Goal: Obtain resource: Download file/media

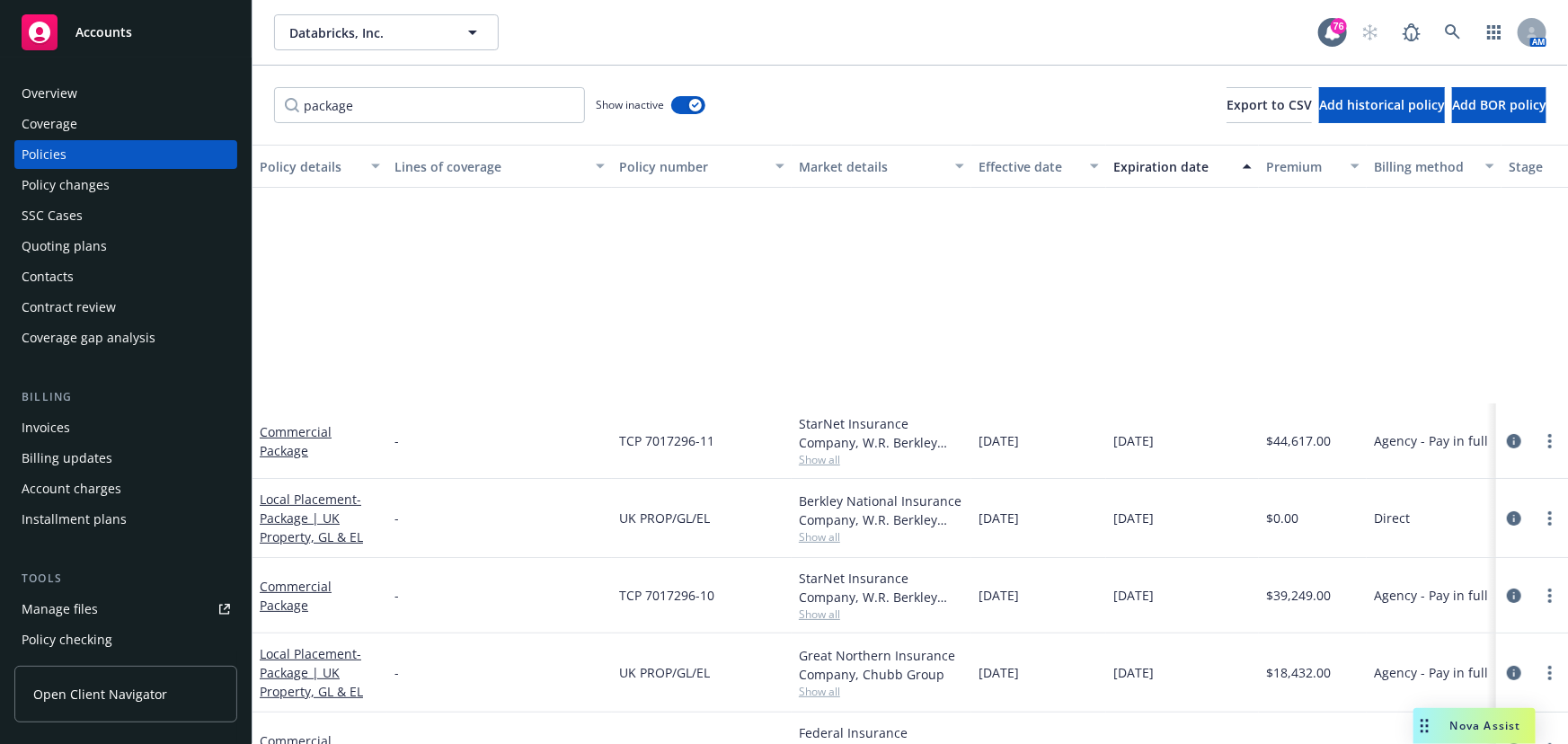
scroll to position [331, 0]
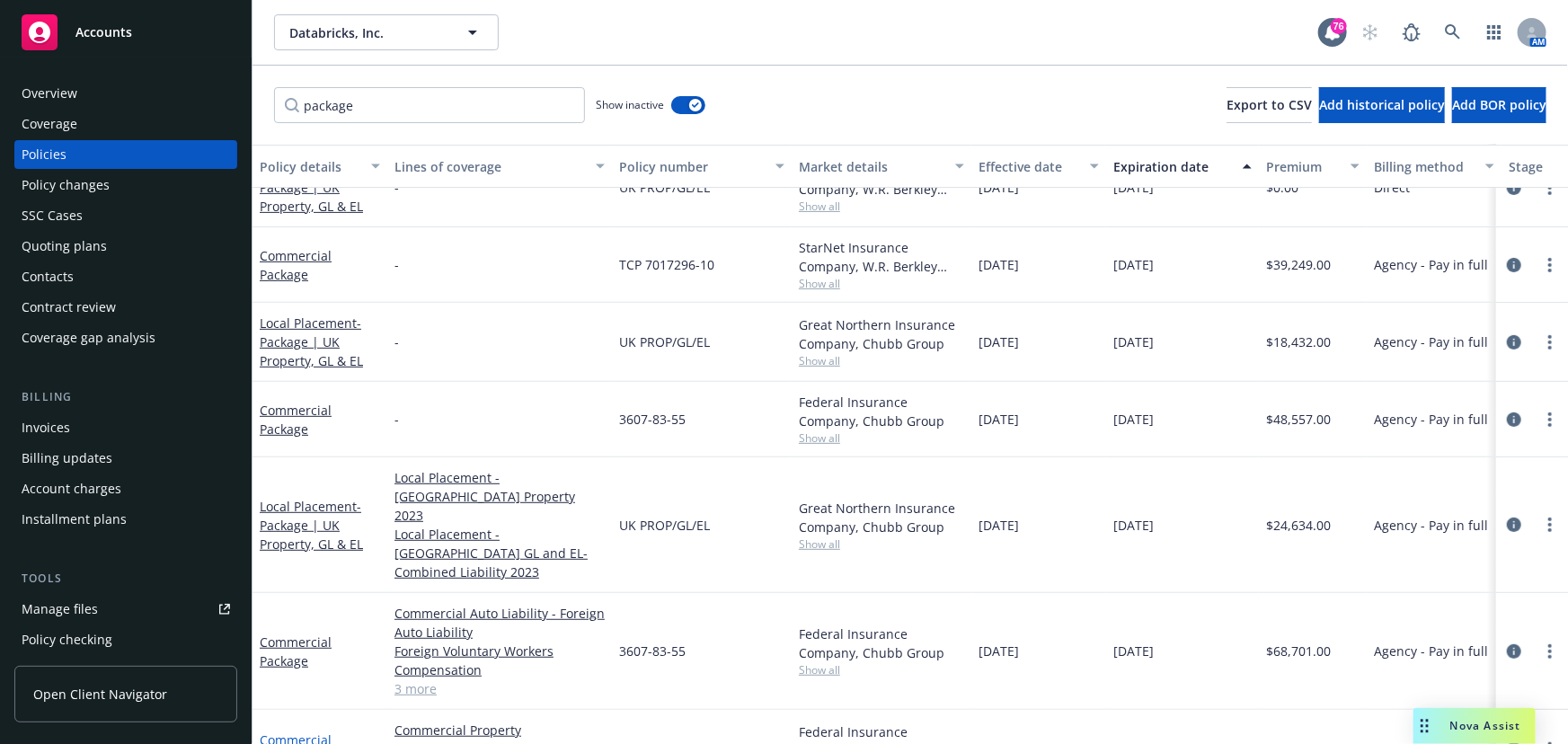
click at [285, 731] on link "Commercial Package" at bounding box center [295, 749] width 72 height 36
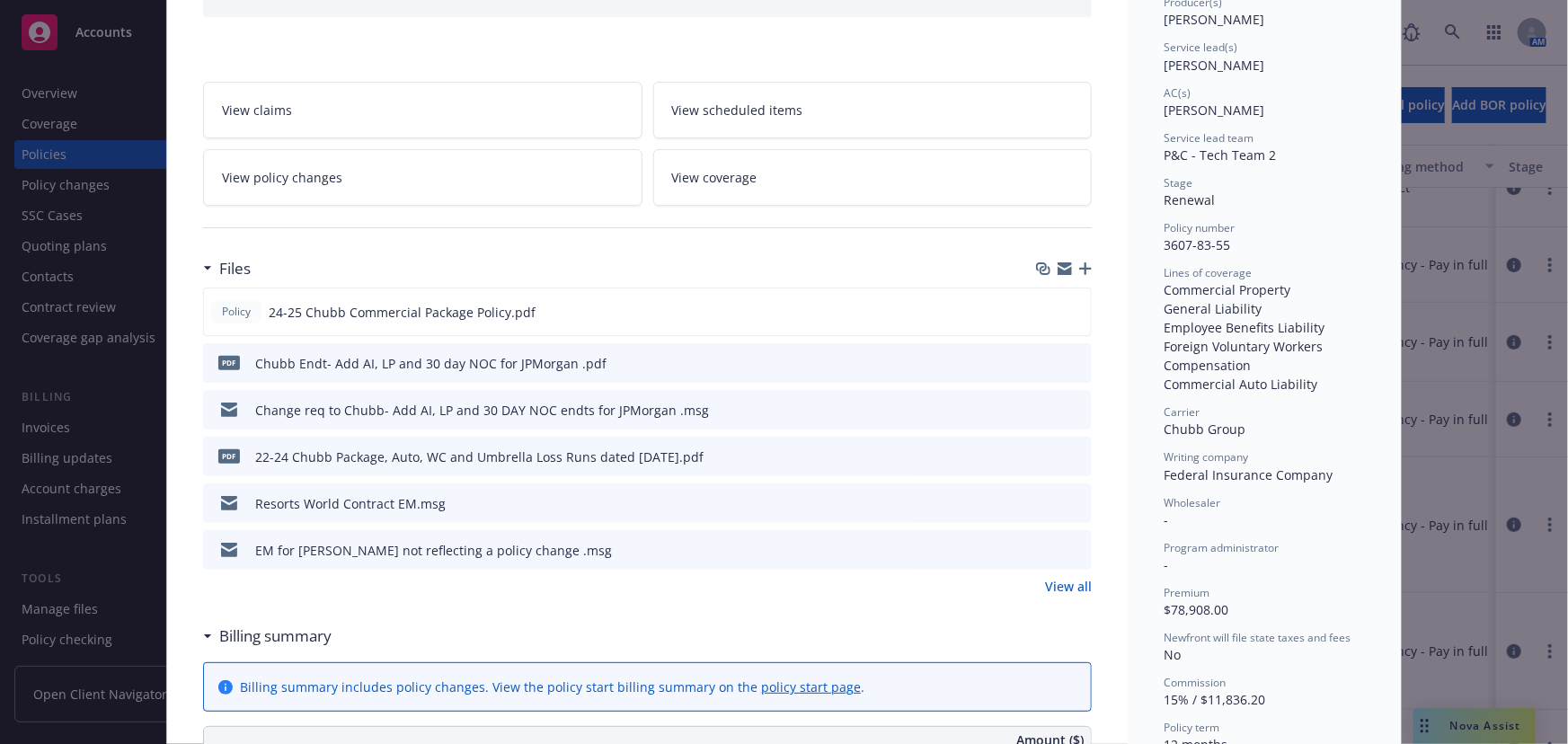
scroll to position [245, 0]
click at [1060, 581] on link "View all" at bounding box center [1069, 585] width 47 height 19
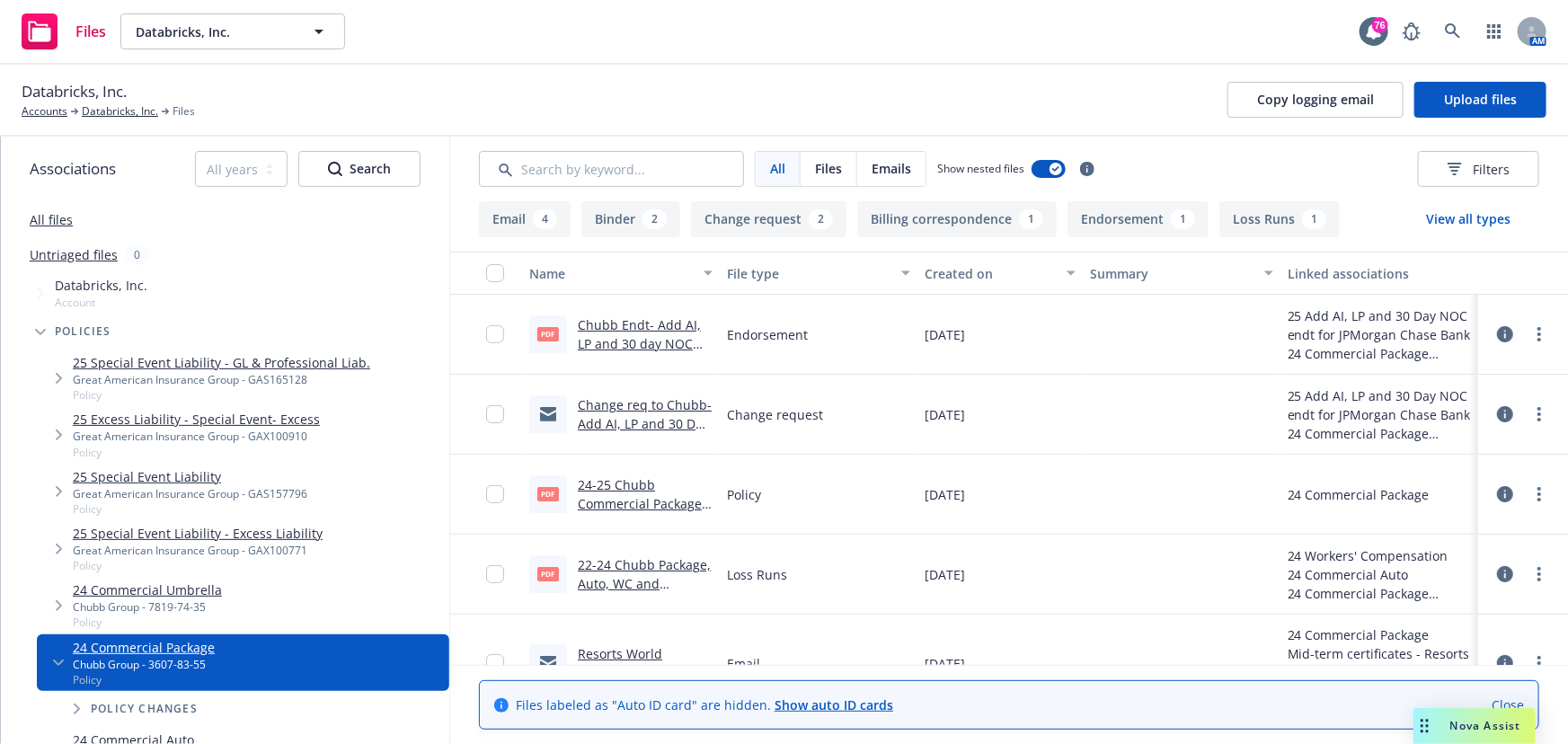
click at [609, 218] on button "Binder 2" at bounding box center [630, 219] width 99 height 36
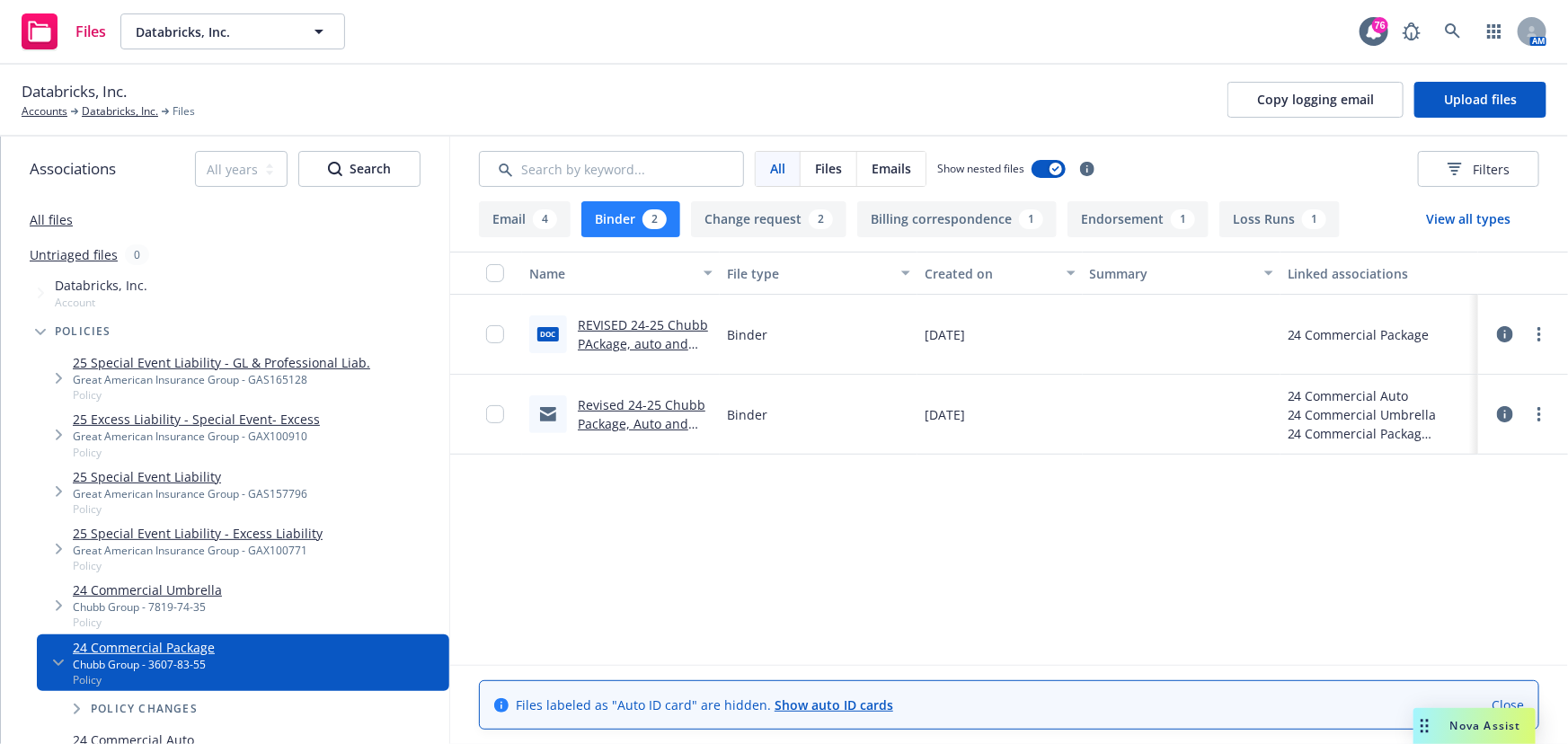
click at [620, 331] on link "REVISED 24-25 Chubb PAckage, auto and UMB binder .doc" at bounding box center [644, 343] width 131 height 54
click at [116, 111] on link "Databricks, Inc." at bounding box center [120, 111] width 76 height 16
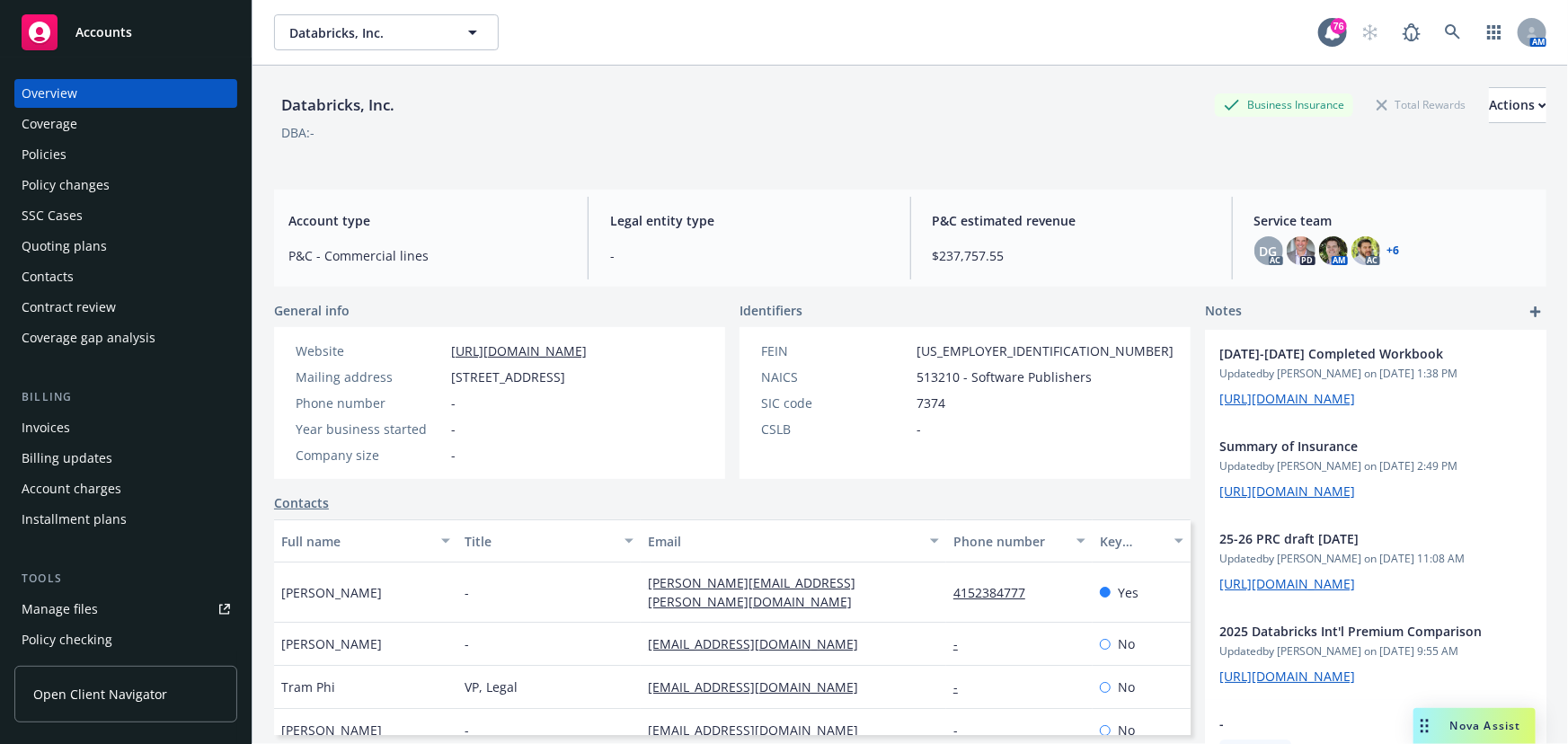
click at [45, 161] on div "Policies" at bounding box center [44, 155] width 45 height 29
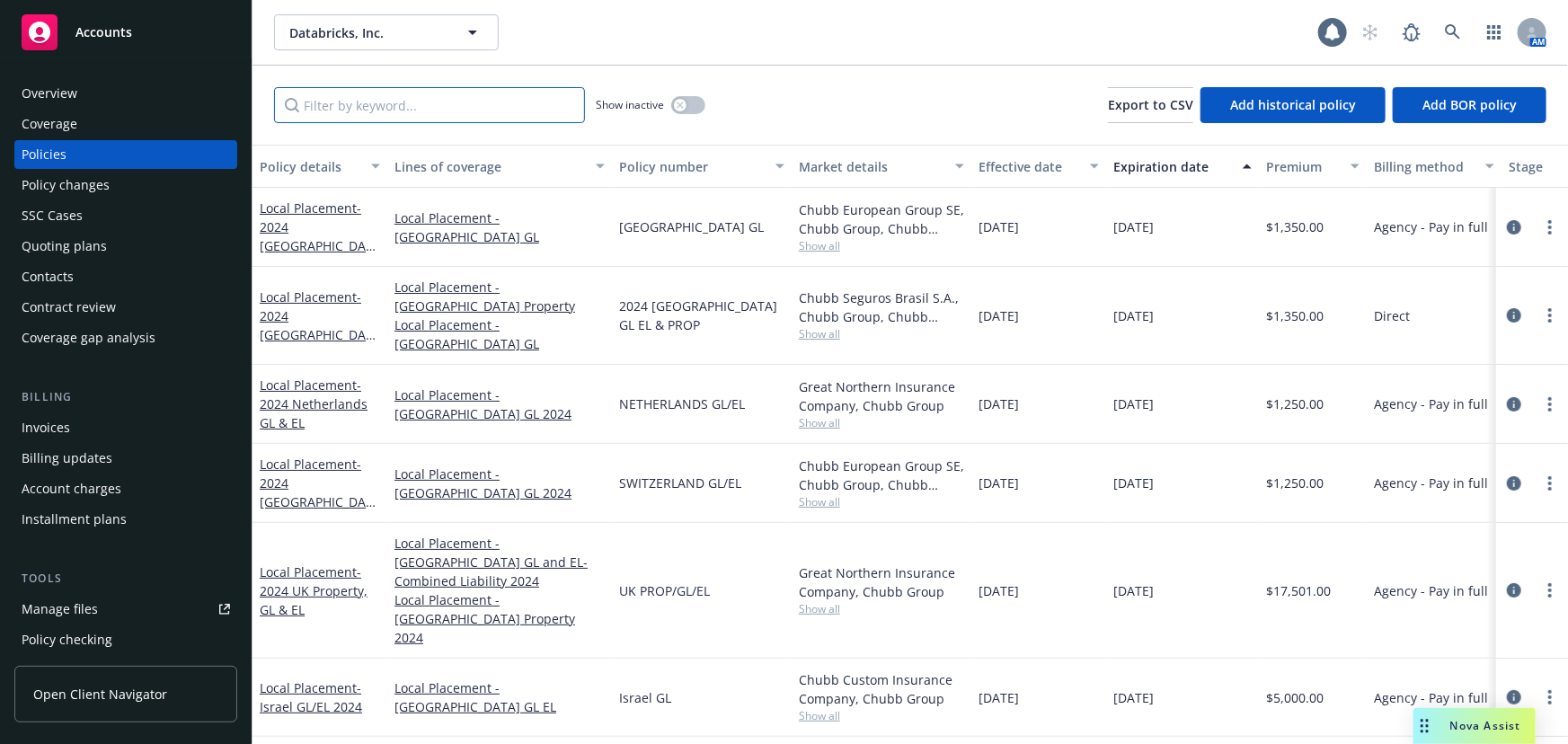
click at [347, 111] on input "Filter by keyword..." at bounding box center [429, 105] width 311 height 36
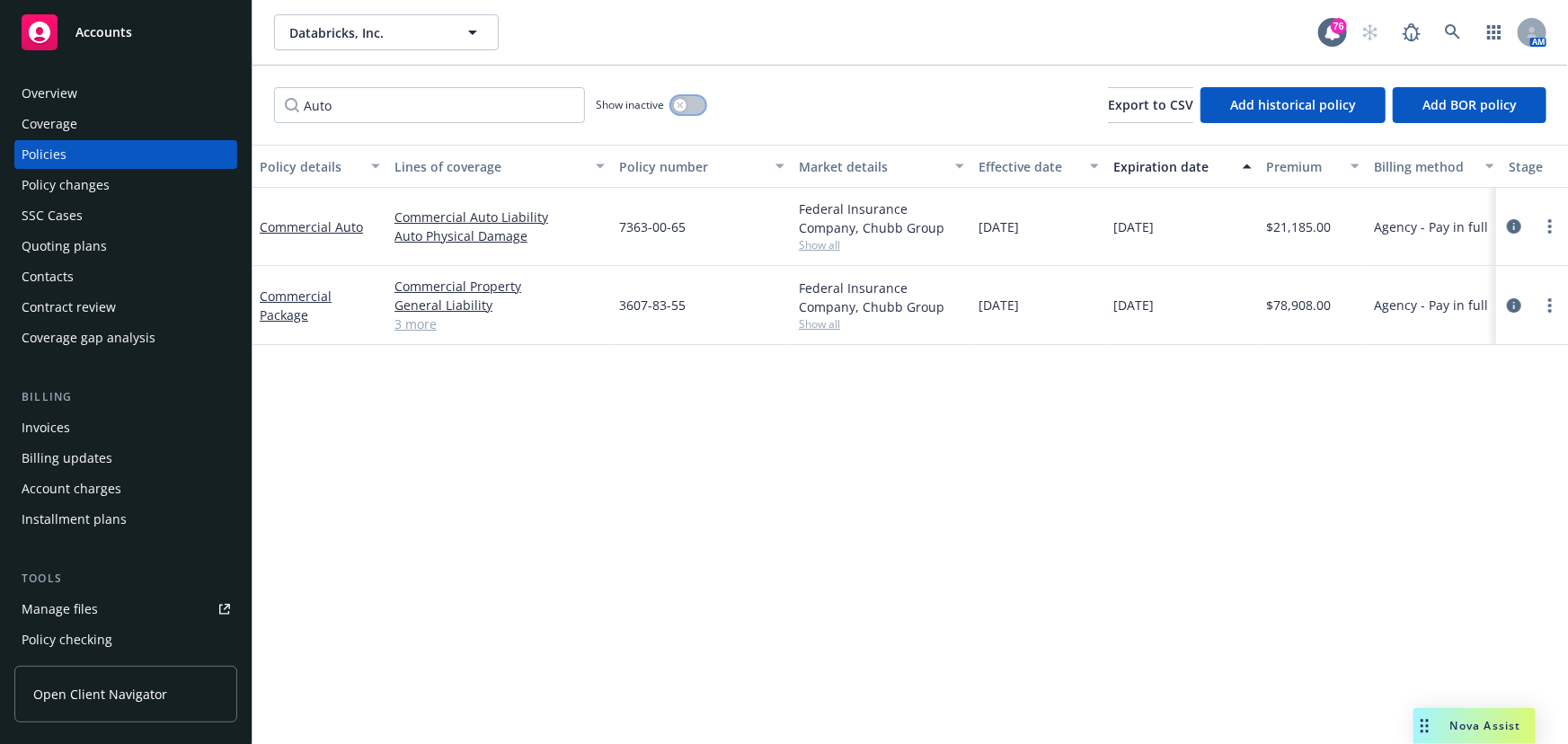
click at [688, 102] on button "button" at bounding box center [689, 105] width 34 height 18
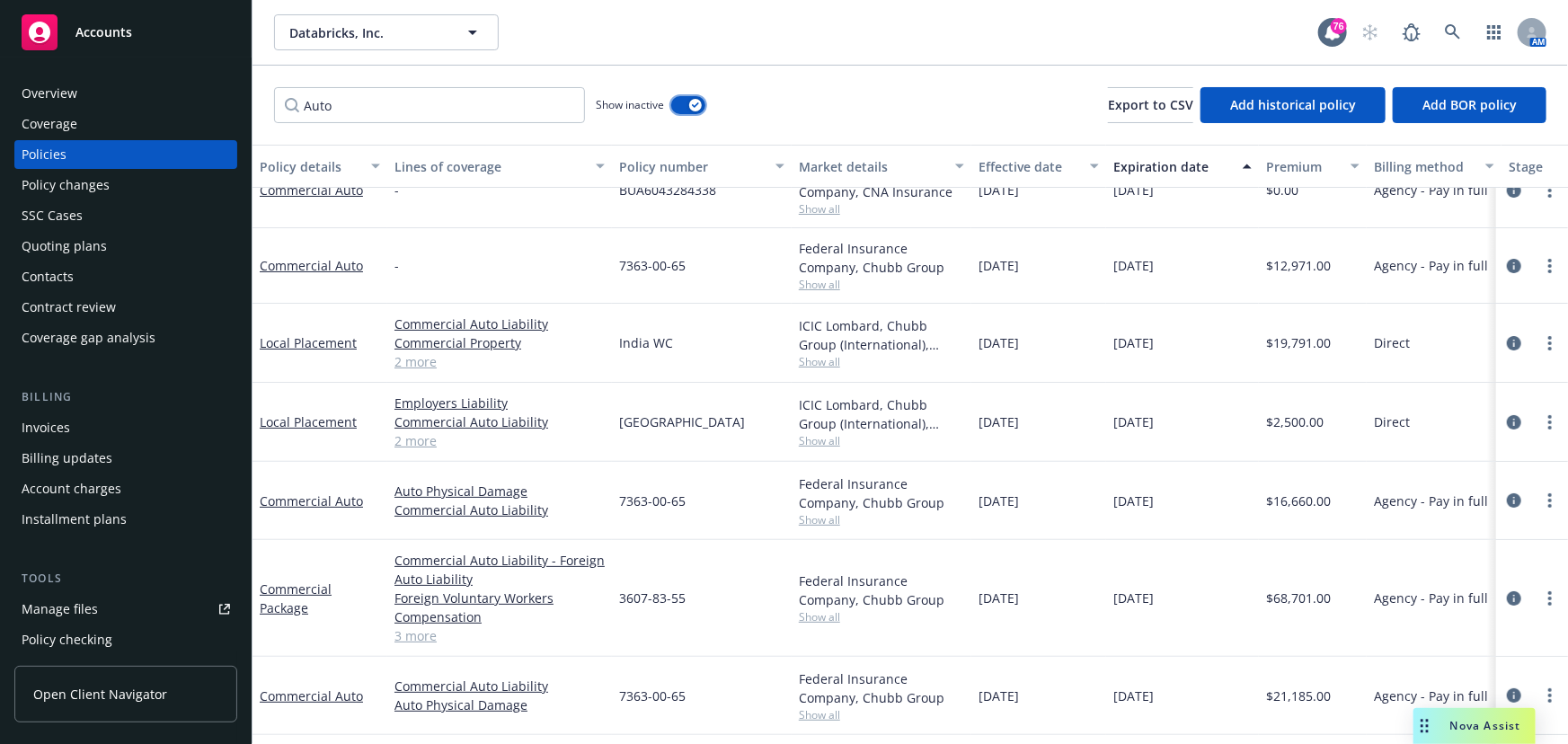
scroll to position [117, 0]
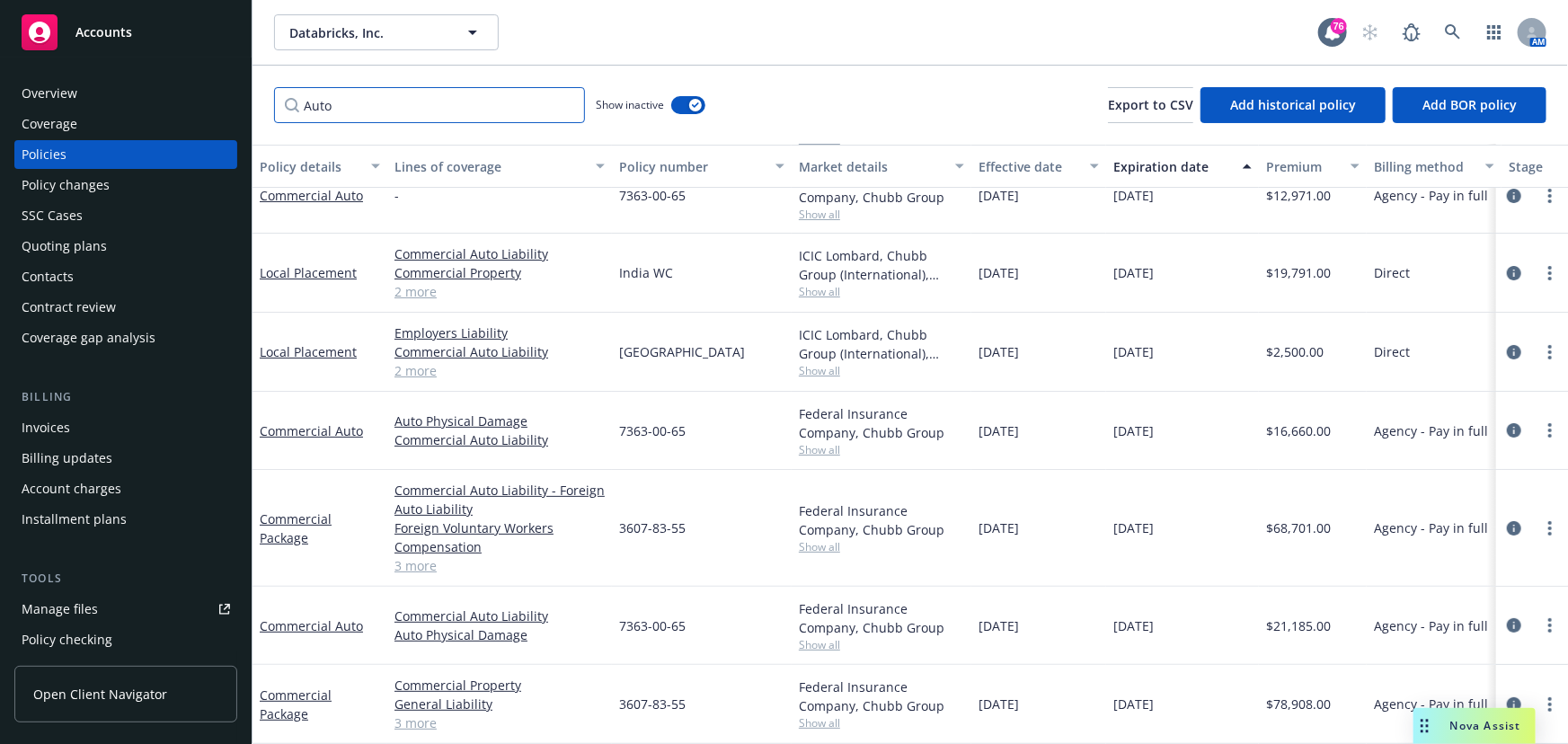
click at [375, 109] on input "Auto" at bounding box center [429, 105] width 311 height 36
drag, startPoint x: 375, startPoint y: 109, endPoint x: 249, endPoint y: 101, distance: 126.3
click at [249, 101] on div "Accounts Overview Coverage Policies Policy changes SSC Cases Quoting plans Cont…" at bounding box center [784, 372] width 1568 height 744
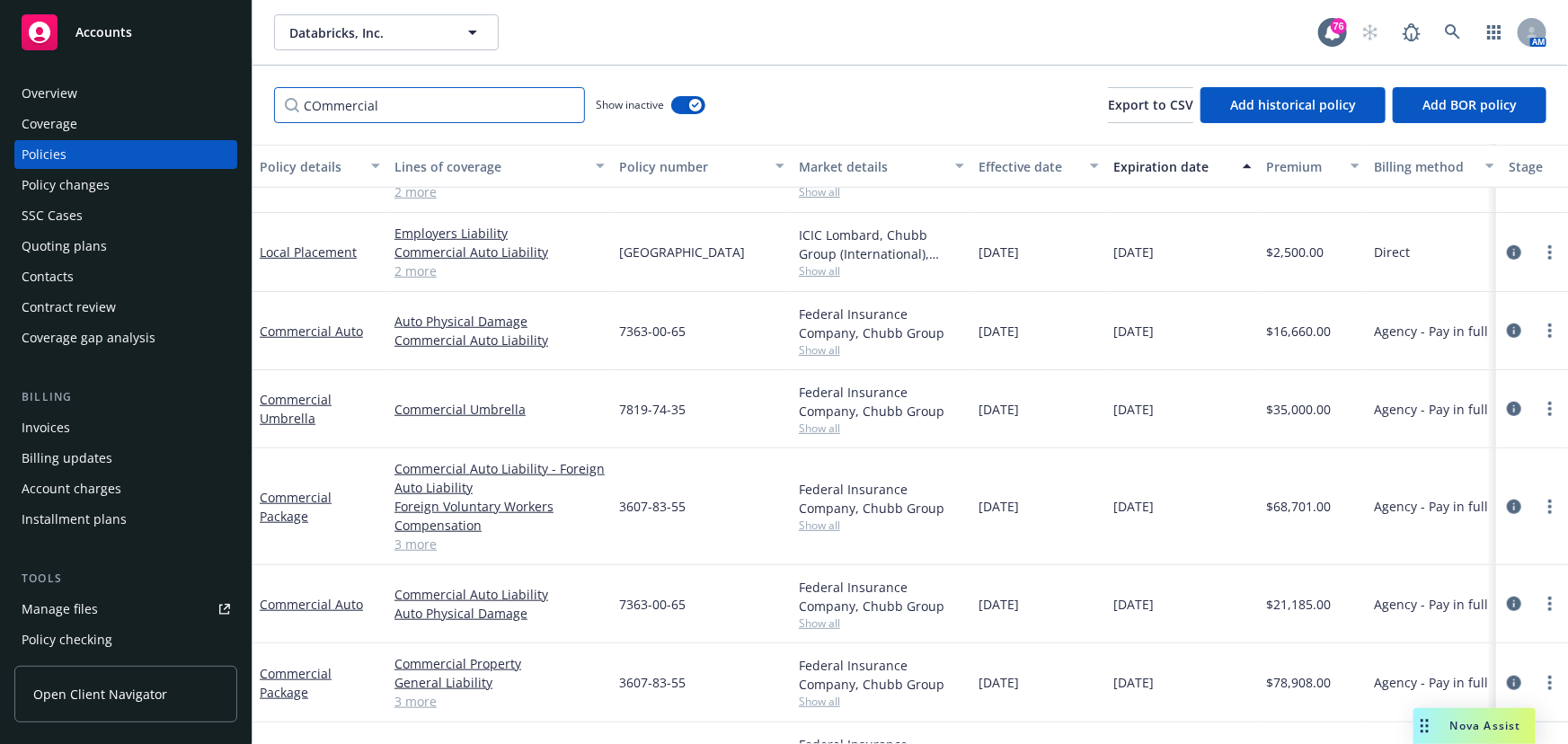
scroll to position [696, 0]
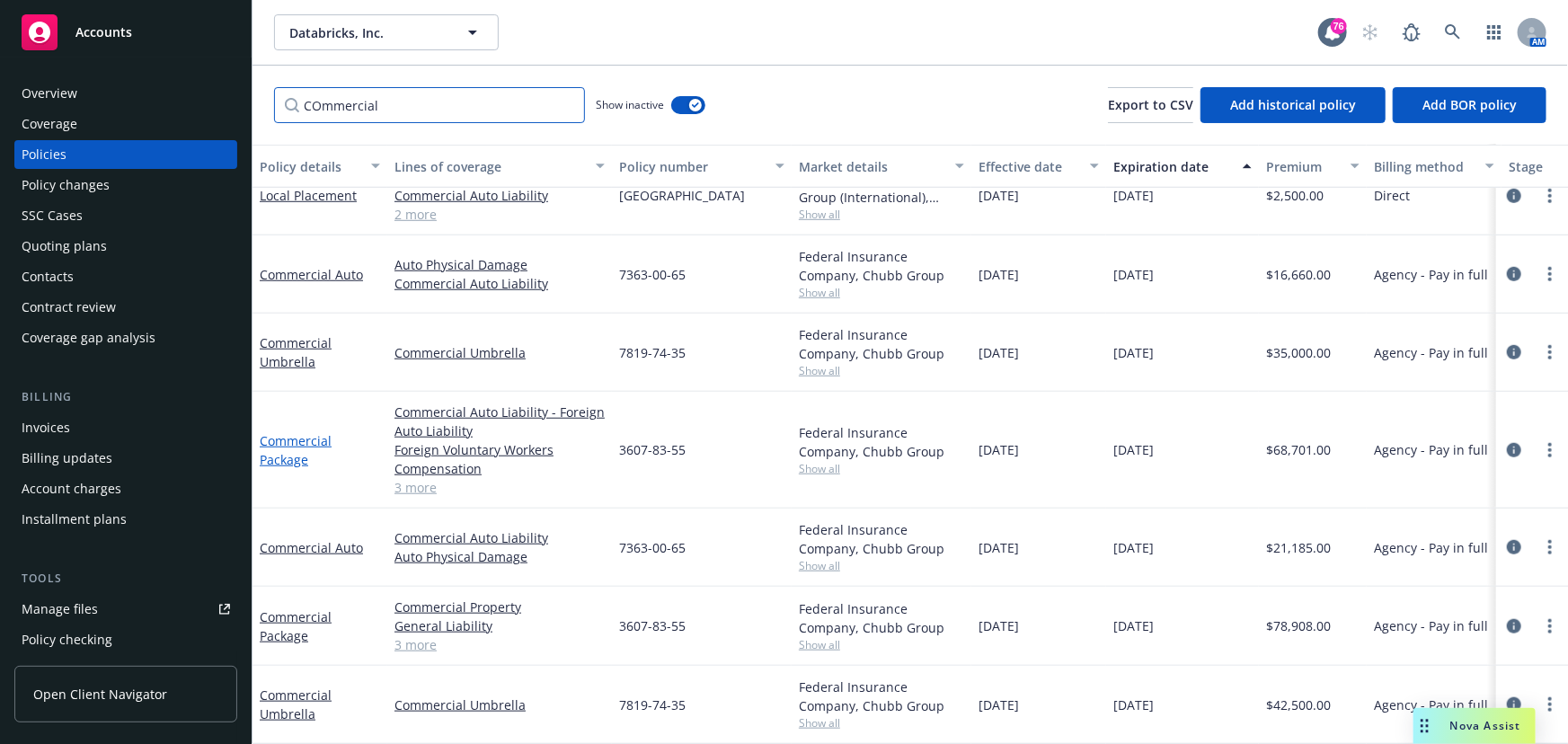
type input "COmmercial"
click at [297, 432] on link "Commercial Package" at bounding box center [295, 450] width 72 height 36
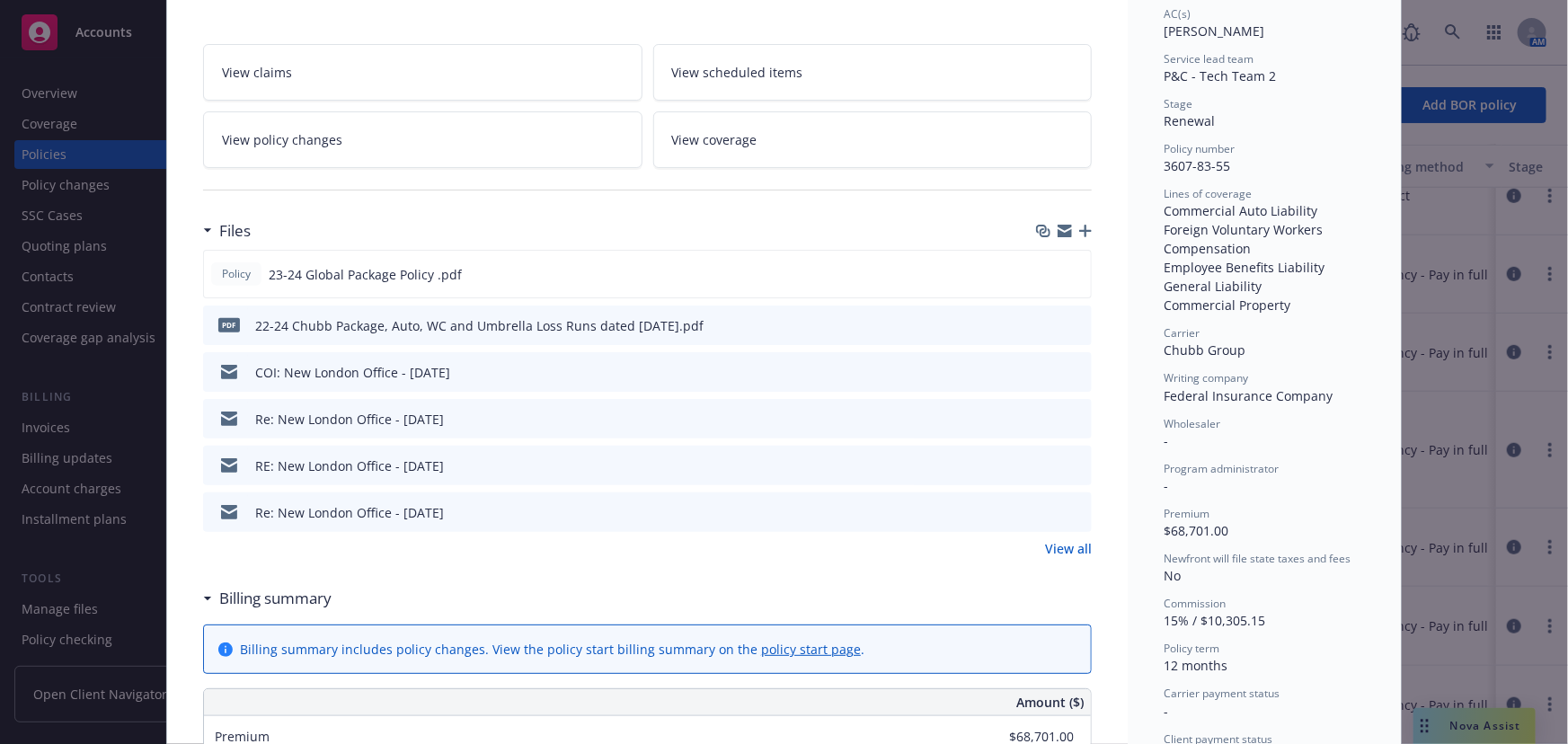
scroll to position [326, 0]
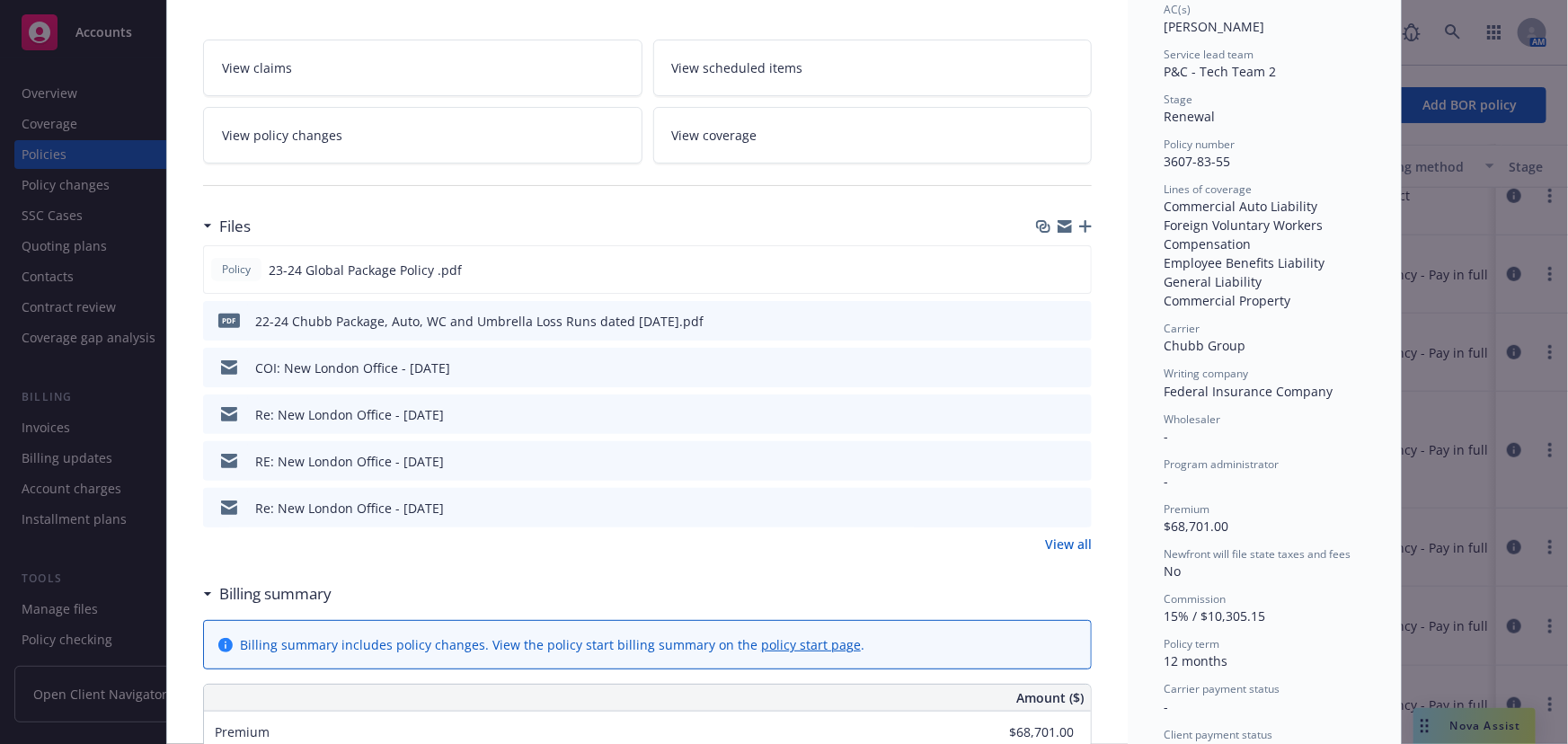
click at [1062, 535] on link "View all" at bounding box center [1069, 544] width 47 height 19
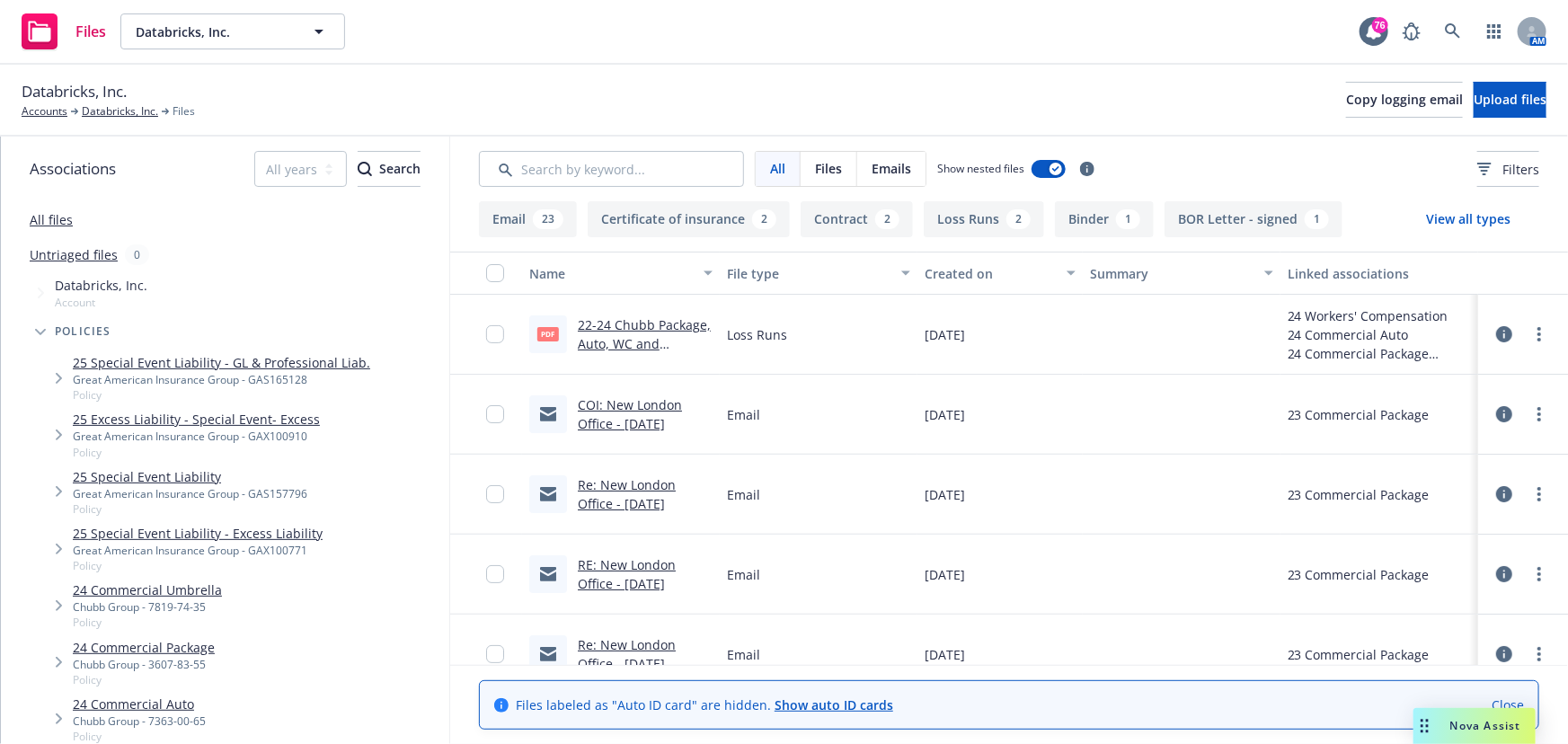
click at [1061, 209] on button "Binder 1" at bounding box center [1104, 219] width 99 height 36
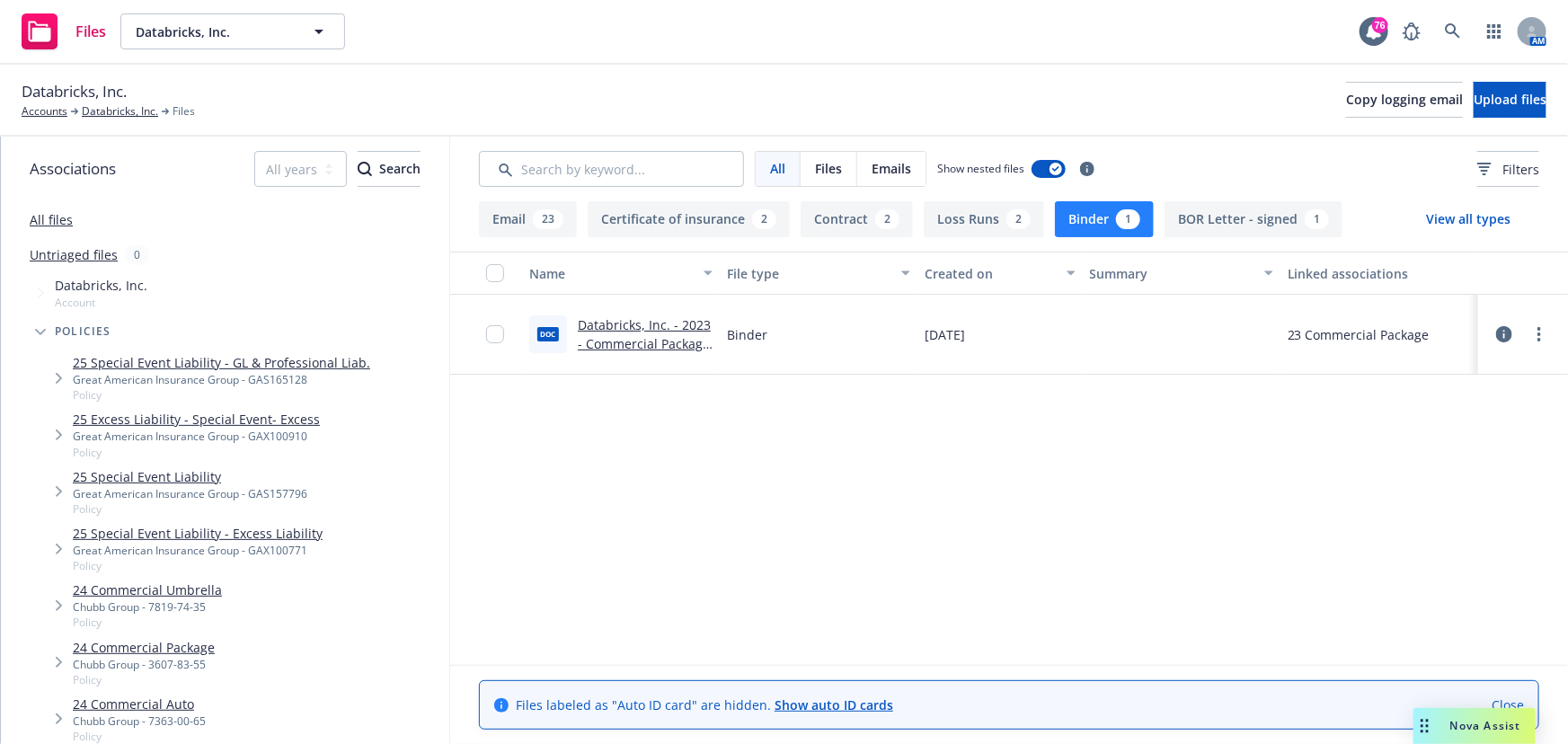
click at [647, 321] on link "Databricks, Inc. - 2023 - Commercial Package - Binder.doc" at bounding box center [644, 343] width 133 height 54
